Goal: Task Accomplishment & Management: Manage account settings

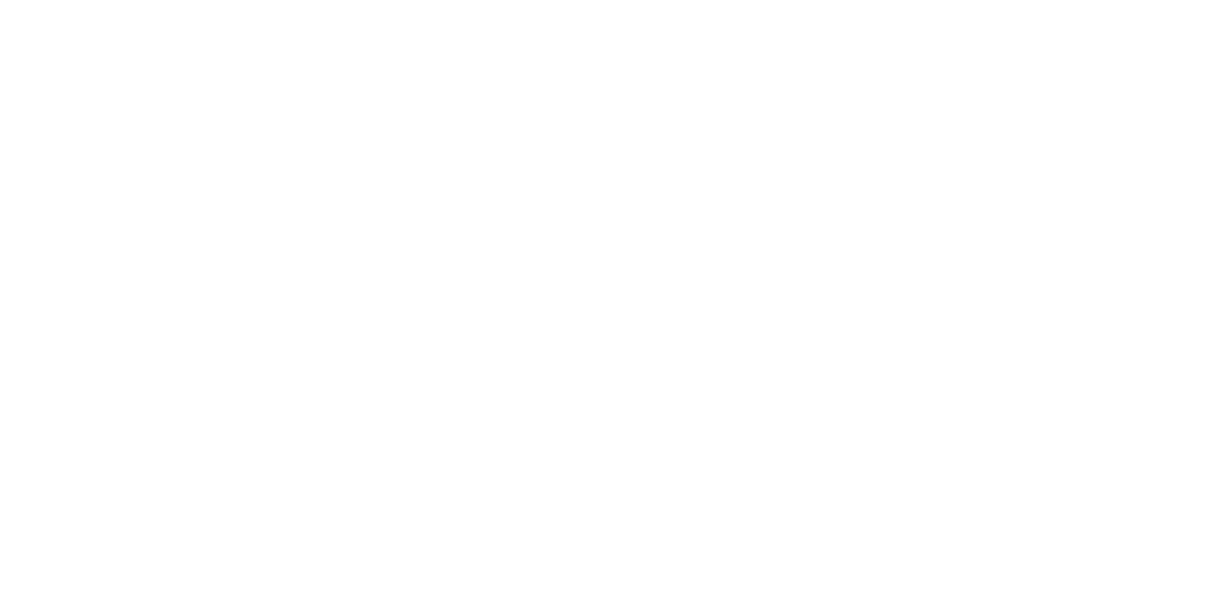
click at [445, 126] on body at bounding box center [612, 297] width 1224 height 595
click at [250, 144] on body at bounding box center [612, 297] width 1224 height 595
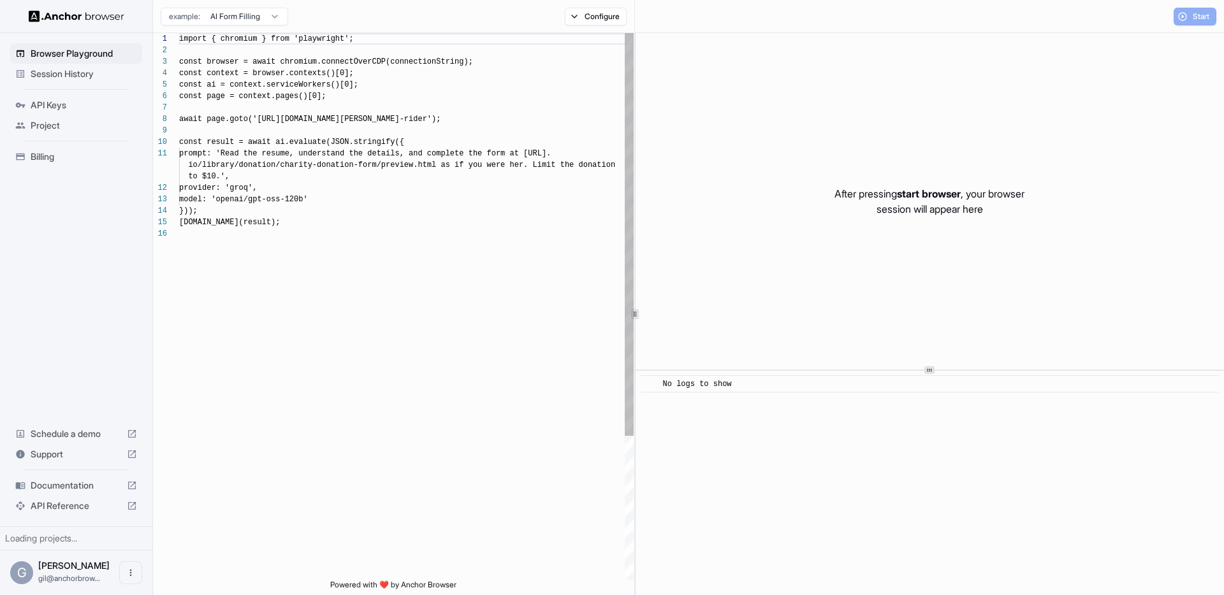
scroll to position [115, 0]
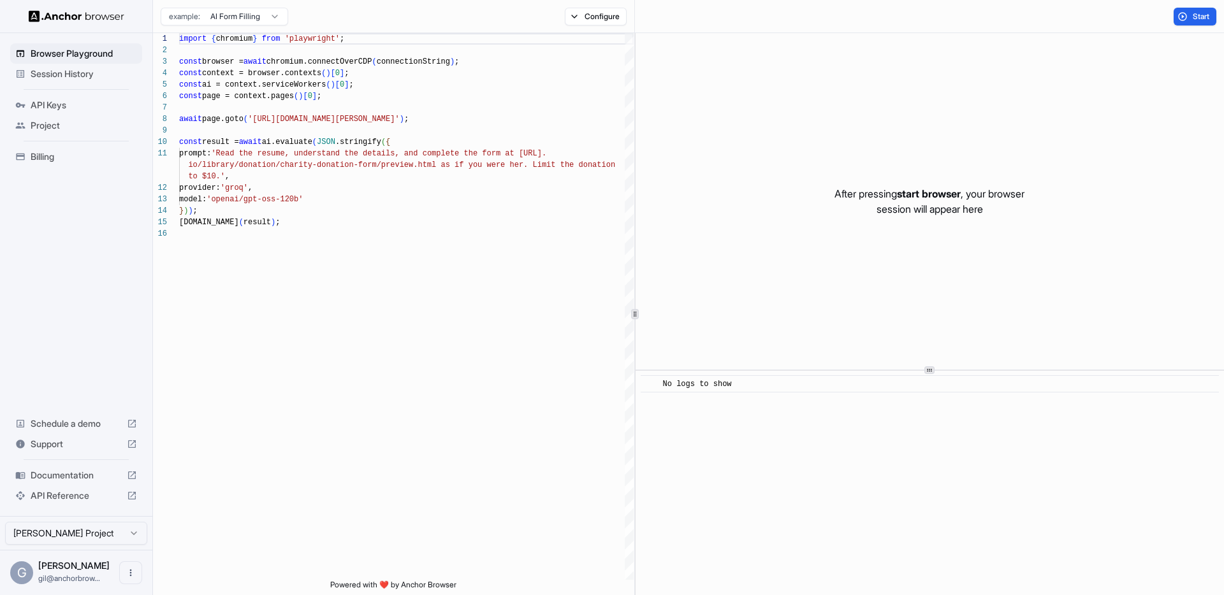
click at [71, 106] on span "API Keys" at bounding box center [84, 105] width 106 height 13
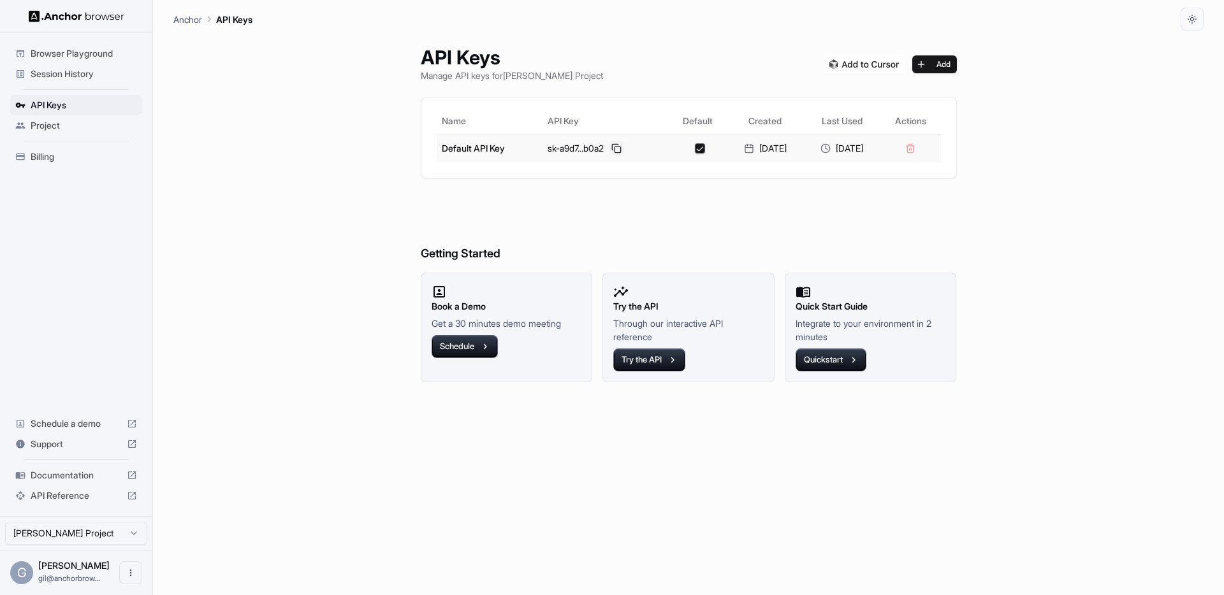
click at [612, 148] on button at bounding box center [616, 148] width 15 height 15
